Goal: Check status

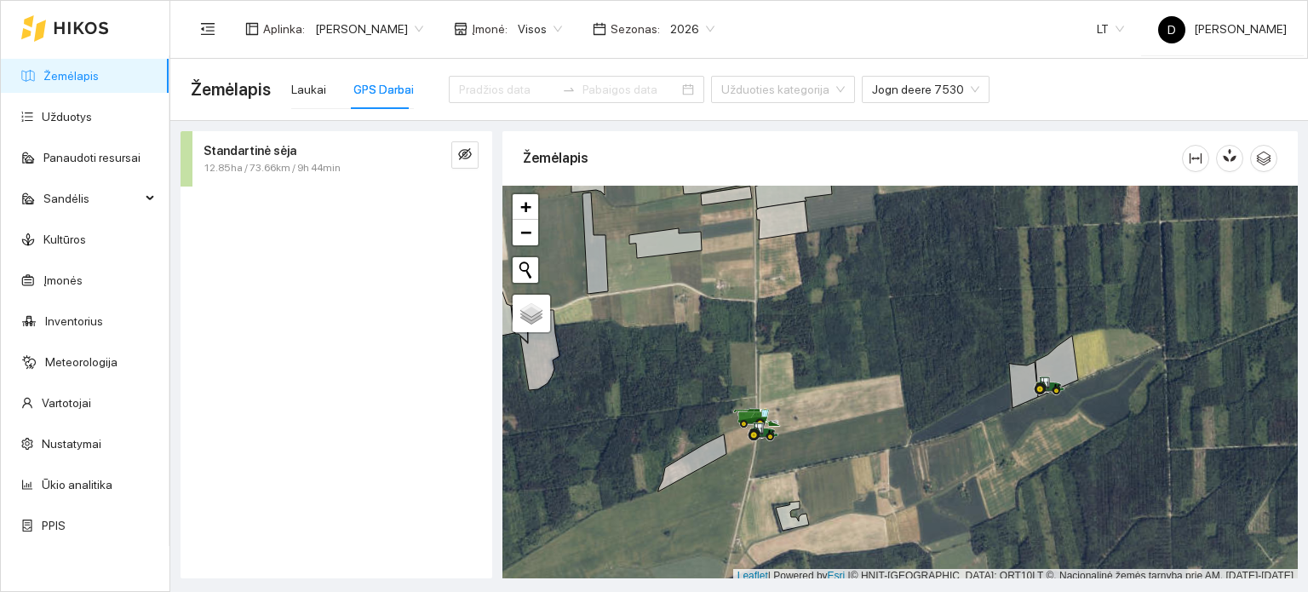
scroll to position [4, 0]
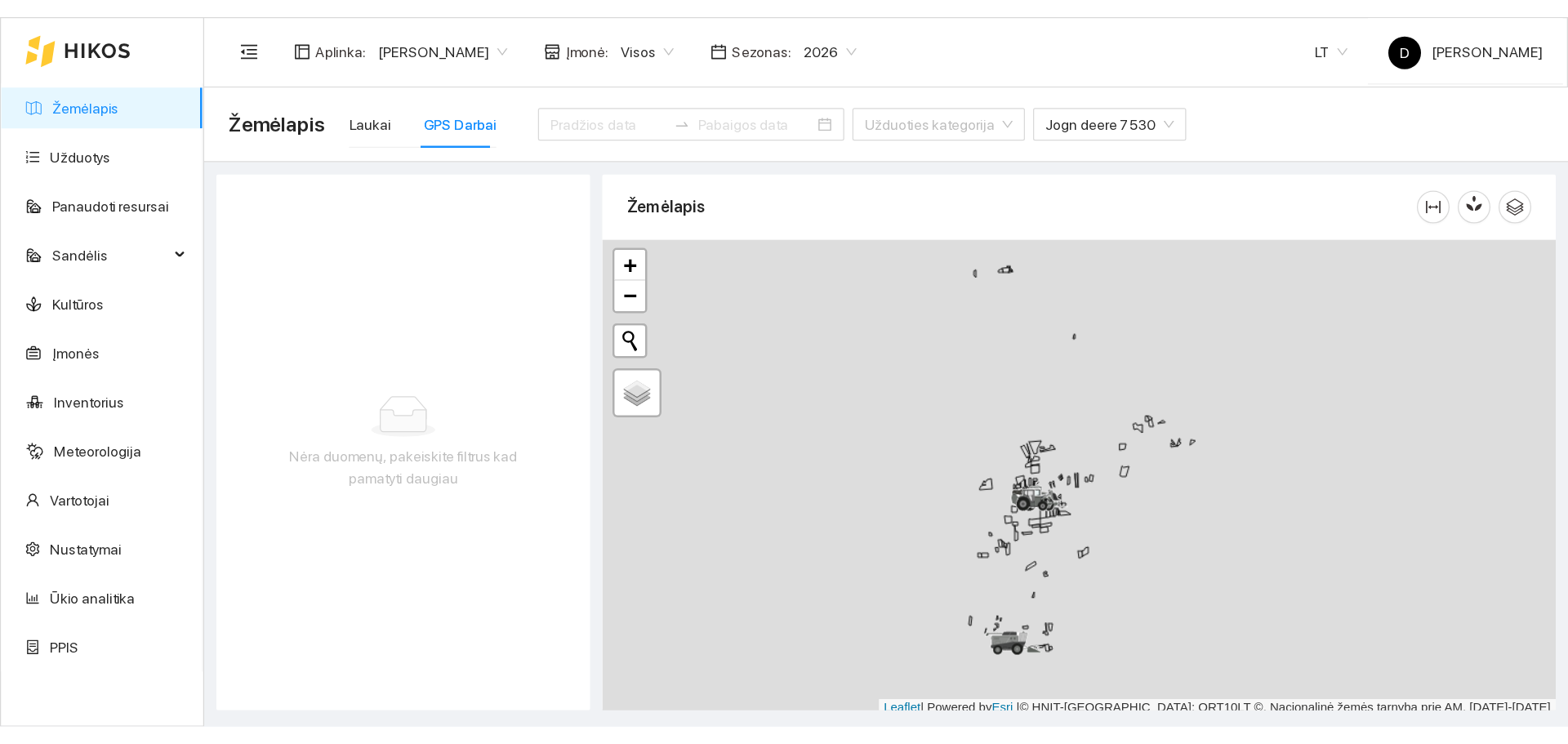
scroll to position [4, 0]
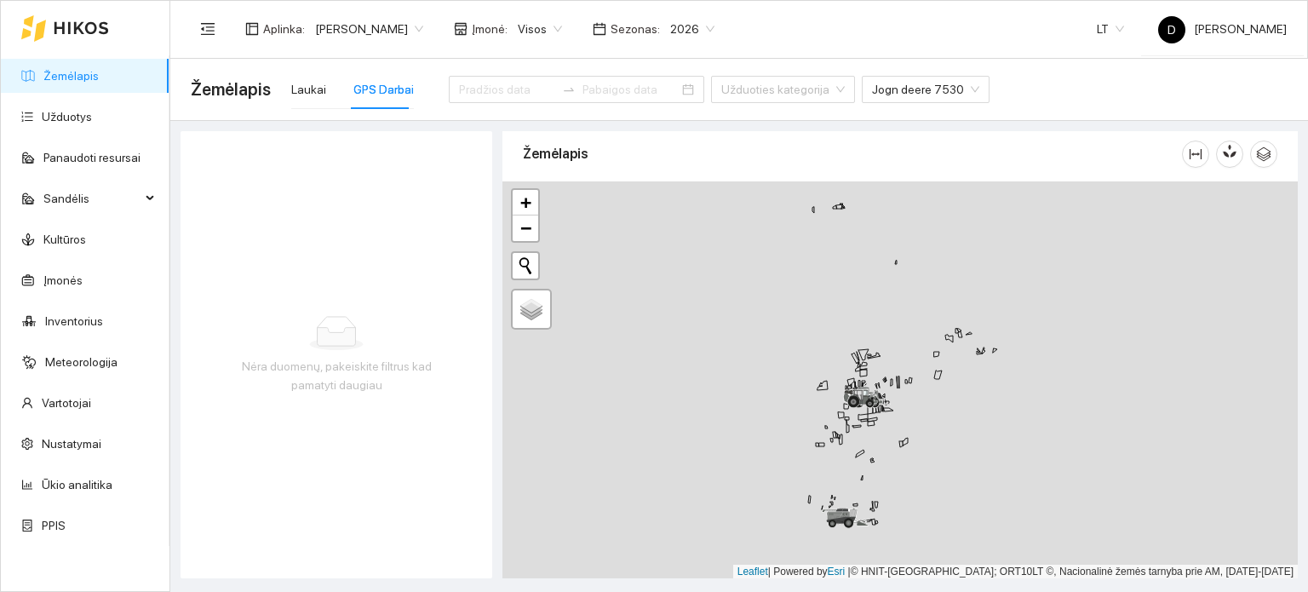
drag, startPoint x: 971, startPoint y: 490, endPoint x: 1004, endPoint y: 309, distance: 183.6
click at [1005, 309] on div at bounding box center [901, 380] width 796 height 398
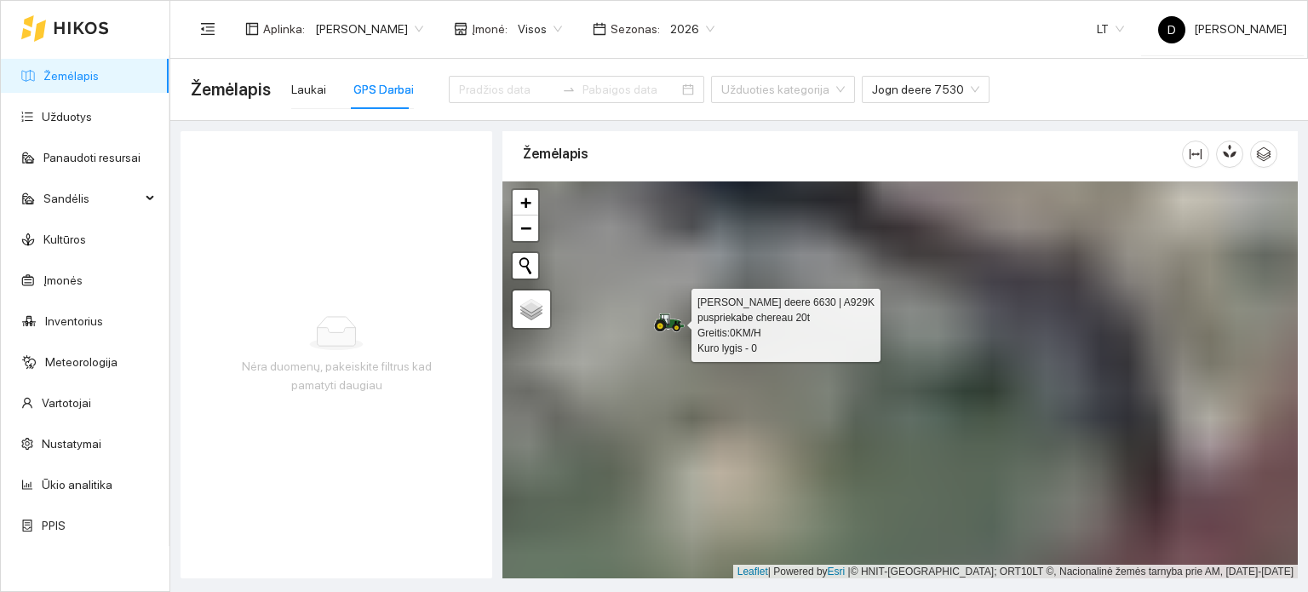
drag, startPoint x: 730, startPoint y: 432, endPoint x: 1038, endPoint y: 480, distance: 312.0
click at [1038, 480] on div at bounding box center [901, 380] width 796 height 398
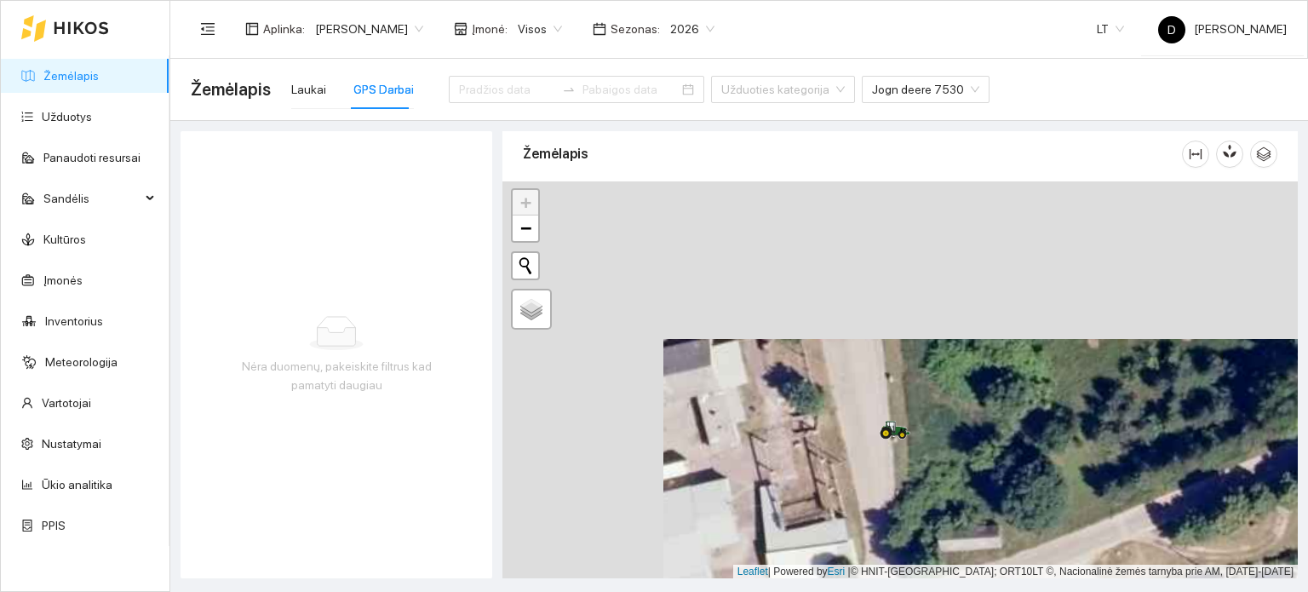
drag, startPoint x: 834, startPoint y: 353, endPoint x: 986, endPoint y: 508, distance: 216.8
click at [986, 508] on div at bounding box center [901, 380] width 796 height 398
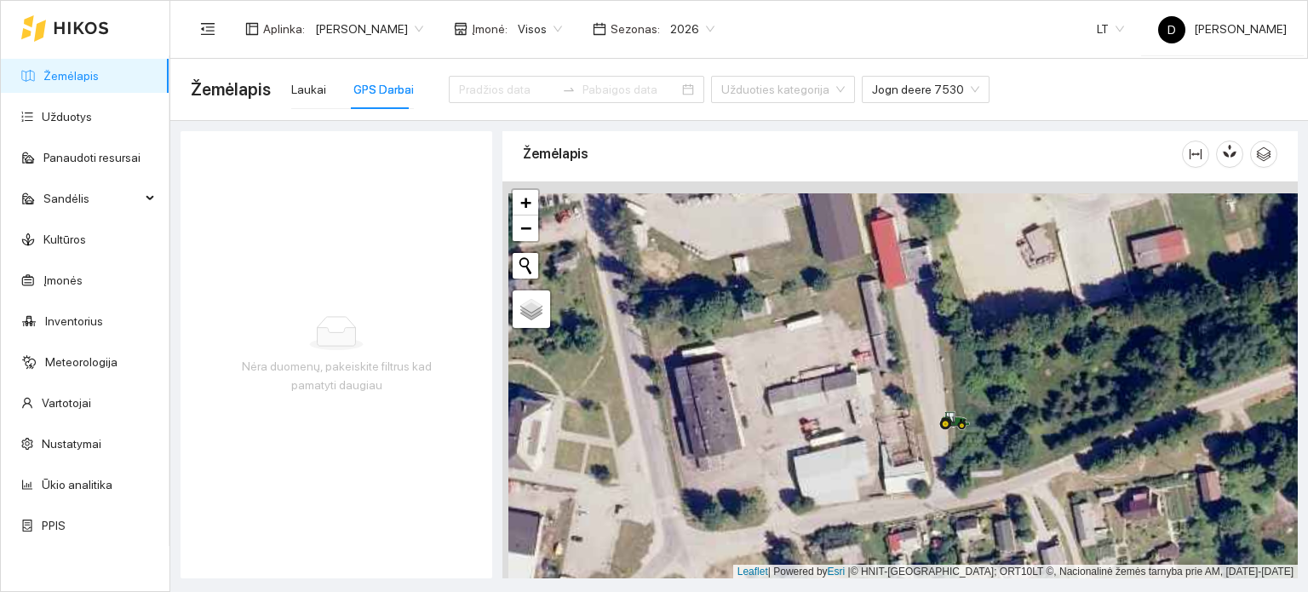
drag, startPoint x: 1012, startPoint y: 330, endPoint x: 1018, endPoint y: 356, distance: 27.1
click at [1018, 356] on div at bounding box center [901, 380] width 796 height 398
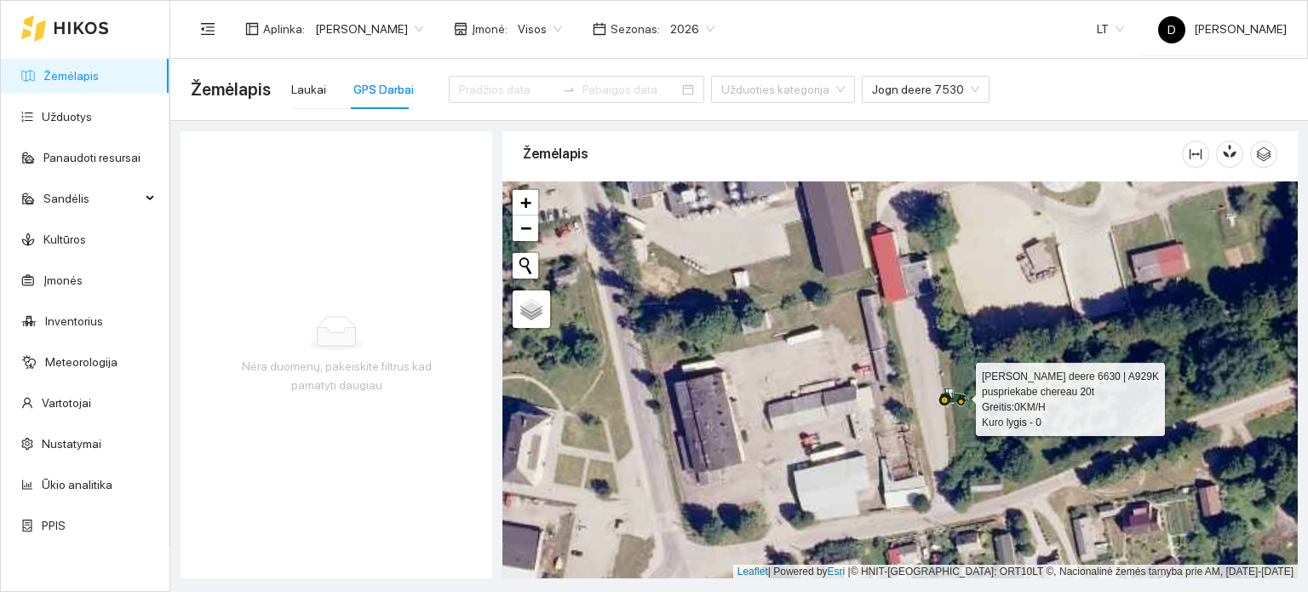
click at [958, 401] on icon at bounding box center [961, 402] width 8 height 8
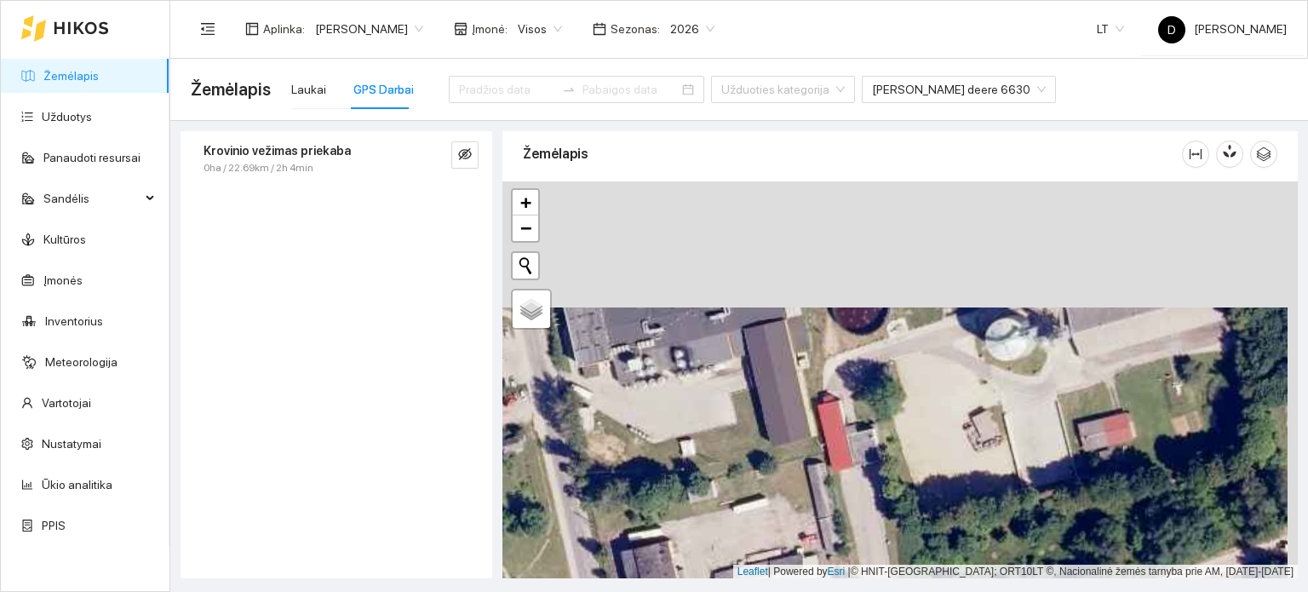
drag, startPoint x: 927, startPoint y: 326, endPoint x: 916, endPoint y: 463, distance: 137.6
click at [916, 463] on div at bounding box center [901, 380] width 796 height 398
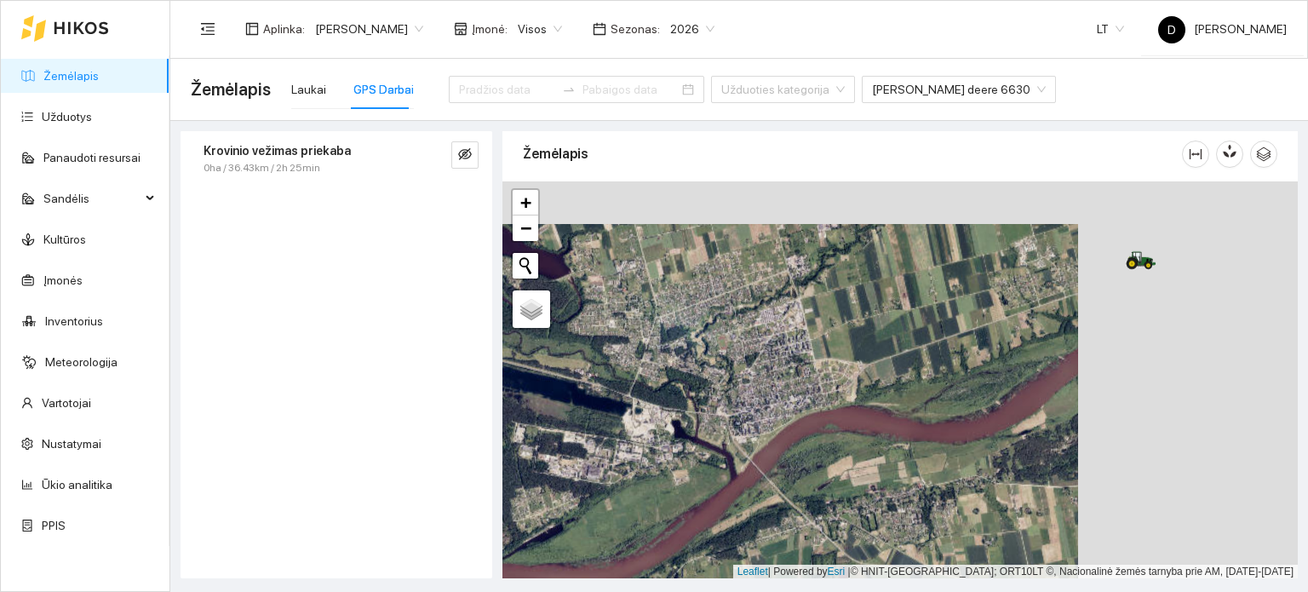
drag, startPoint x: 1114, startPoint y: 299, endPoint x: 673, endPoint y: 407, distance: 454.3
click at [673, 407] on div at bounding box center [901, 380] width 796 height 398
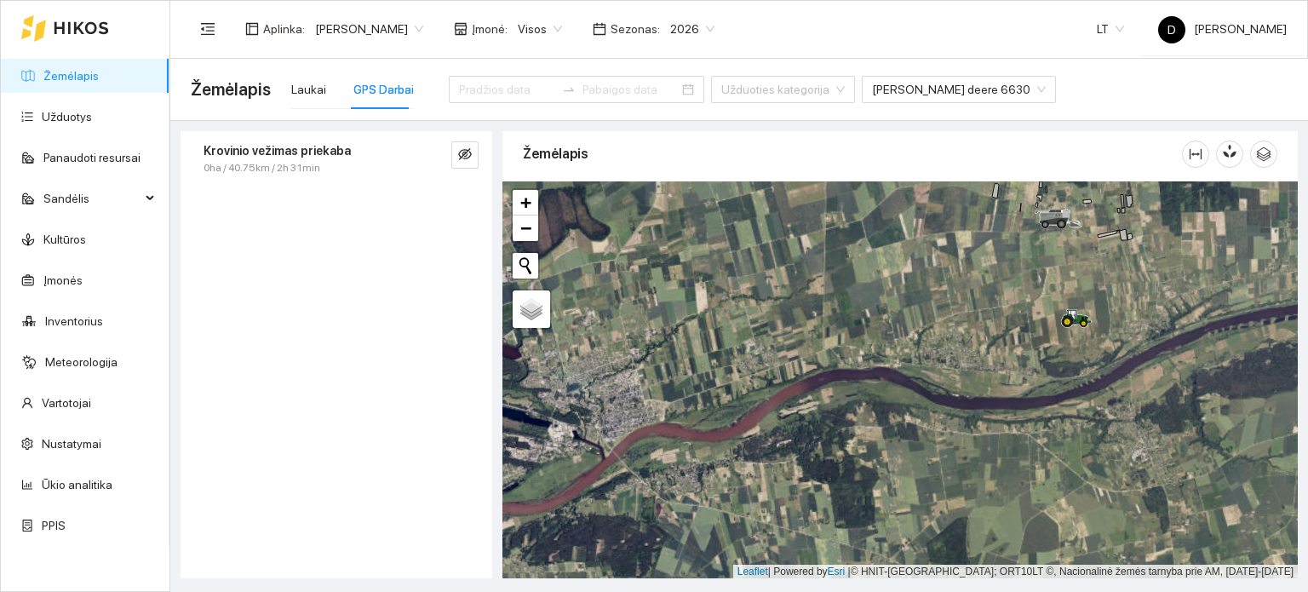
click at [1059, 325] on div at bounding box center [901, 380] width 796 height 398
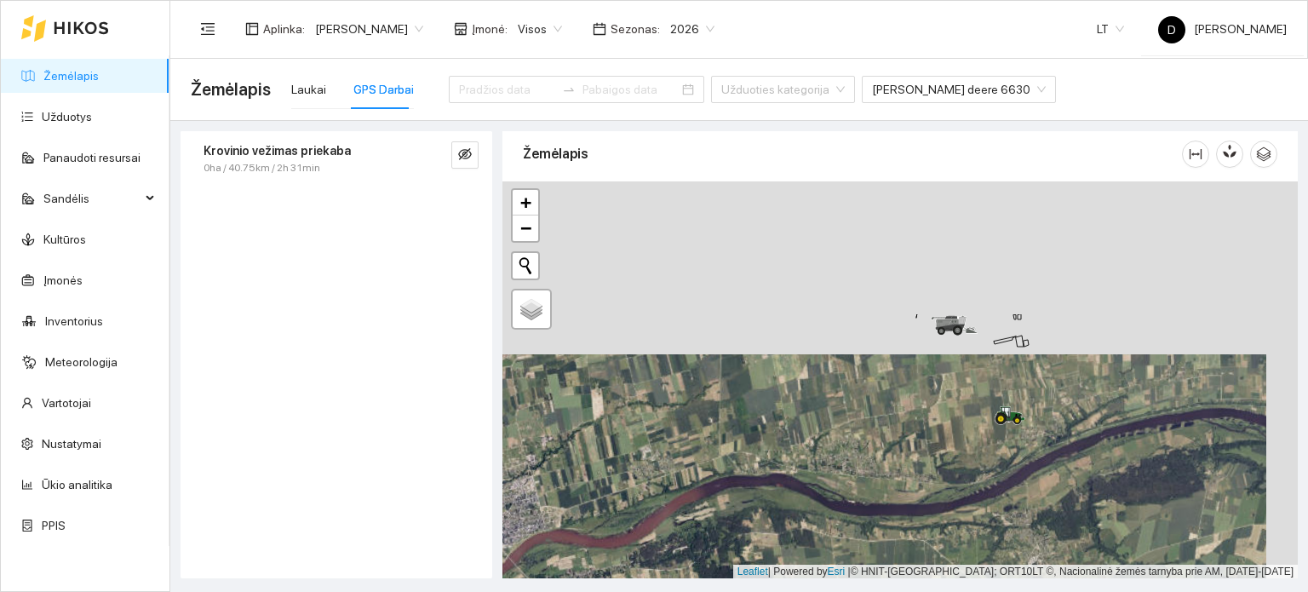
drag, startPoint x: 995, startPoint y: 236, endPoint x: 957, endPoint y: 411, distance: 179.6
click at [957, 411] on div at bounding box center [901, 380] width 796 height 398
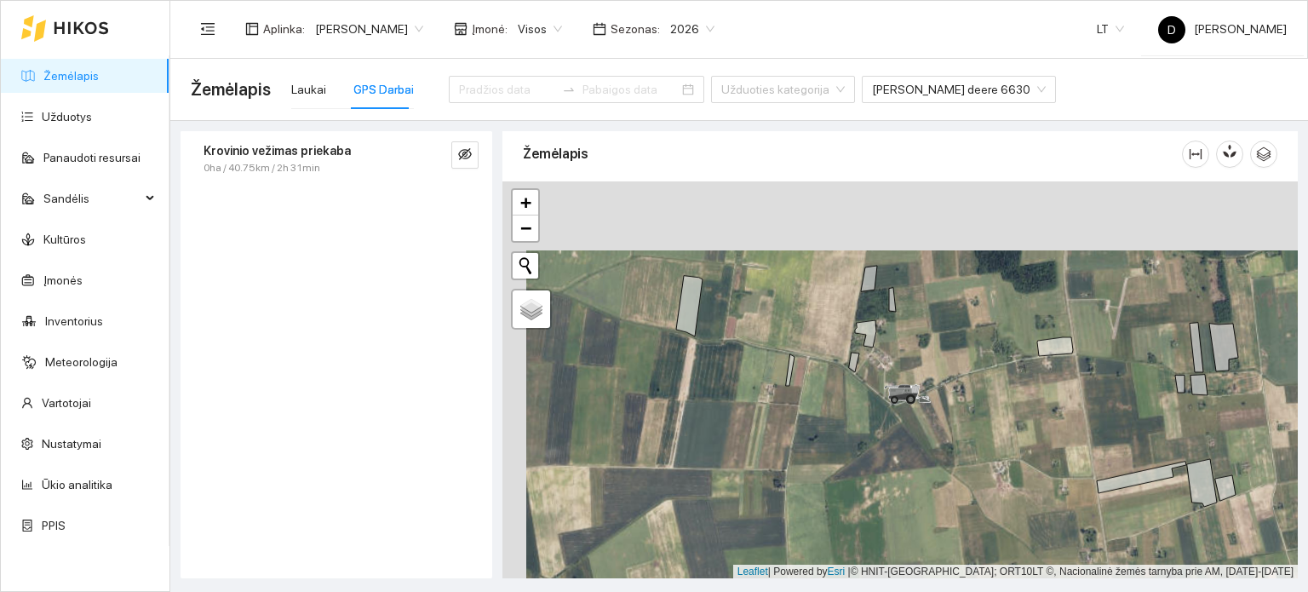
drag, startPoint x: 763, startPoint y: 315, endPoint x: 785, endPoint y: 381, distance: 69.0
click at [785, 381] on div at bounding box center [901, 380] width 796 height 398
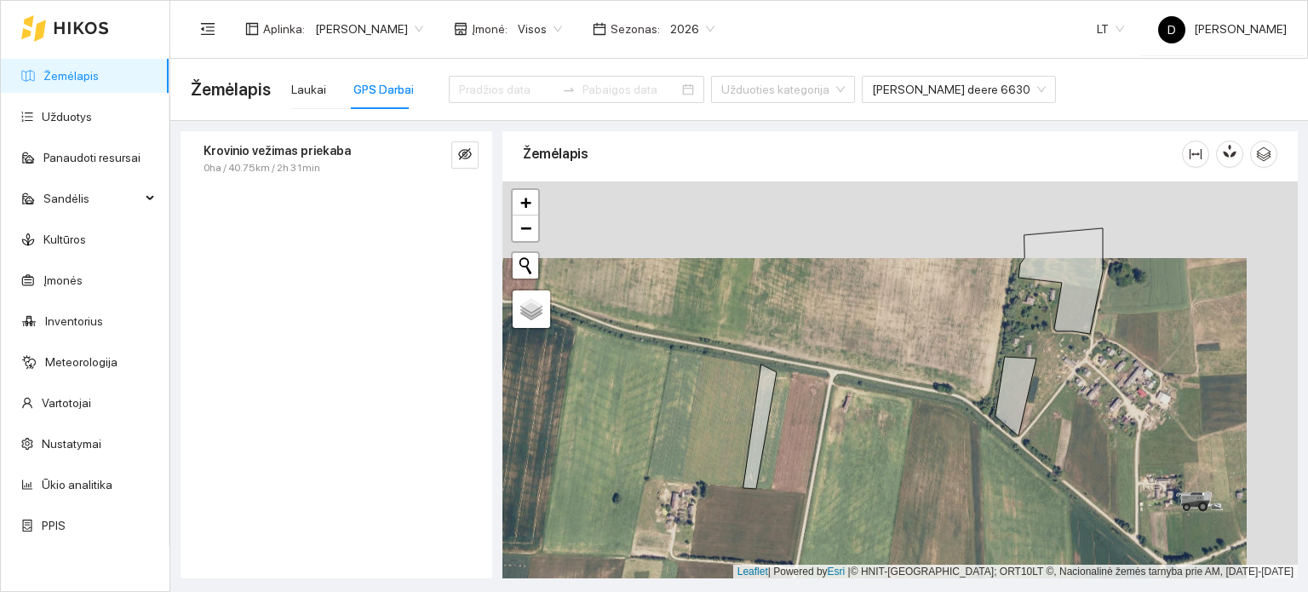
drag, startPoint x: 1029, startPoint y: 356, endPoint x: 975, endPoint y: 435, distance: 95.7
click at [975, 435] on div at bounding box center [901, 380] width 796 height 398
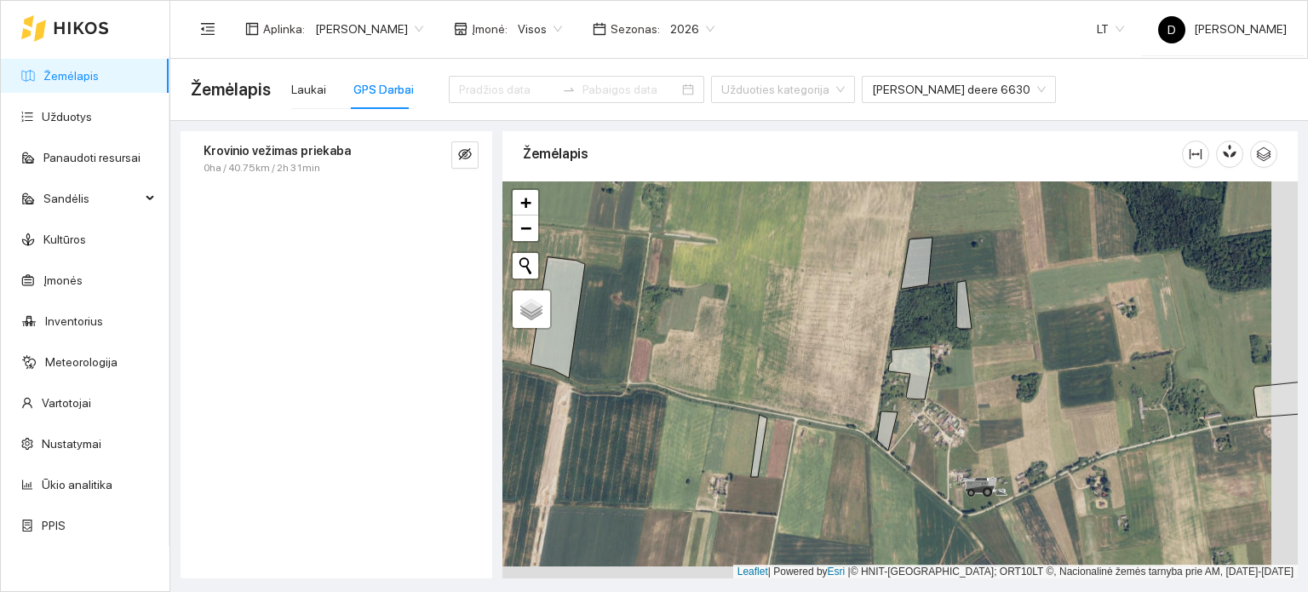
drag, startPoint x: 1032, startPoint y: 438, endPoint x: 923, endPoint y: 417, distance: 111.1
click at [923, 417] on div at bounding box center [901, 380] width 796 height 398
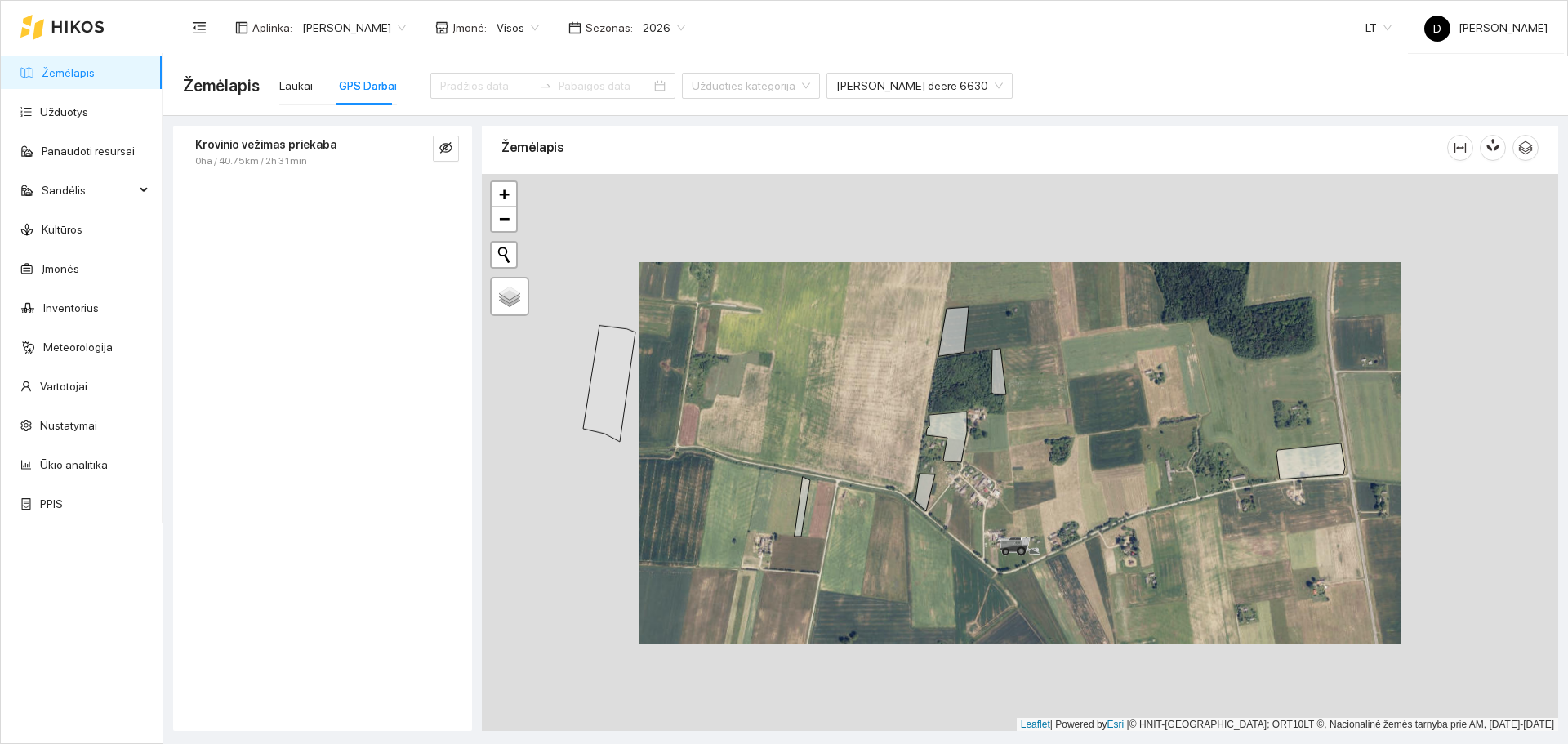
scroll to position [5, 0]
